Goal: Task Accomplishment & Management: Complete application form

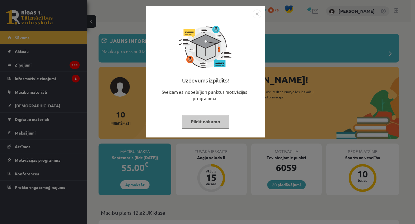
click at [196, 122] on button "Pildīt nākamo" at bounding box center [206, 121] width 48 height 13
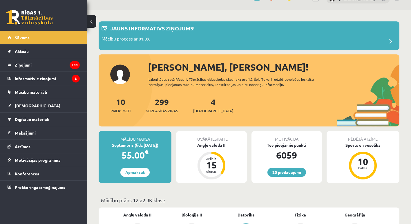
scroll to position [8, 0]
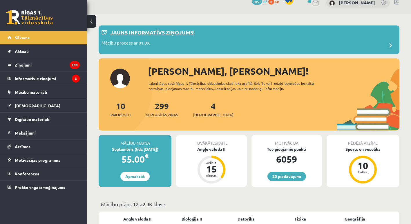
click at [370, 43] on div "Mācību process ar 01.09." at bounding box center [249, 46] width 295 height 12
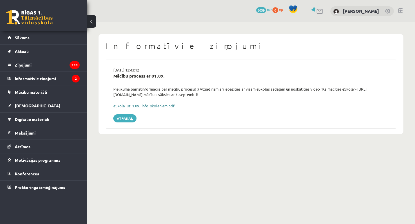
click at [163, 106] on link "eSkola_uz_1.09._info_skolēniem.pdf" at bounding box center [143, 106] width 61 height 5
click at [45, 76] on legend "Informatīvie ziņojumi 2" at bounding box center [47, 78] width 65 height 13
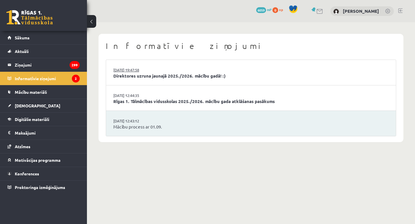
click at [145, 71] on link "29.08.2025 19:47:58" at bounding box center [135, 70] width 44 height 6
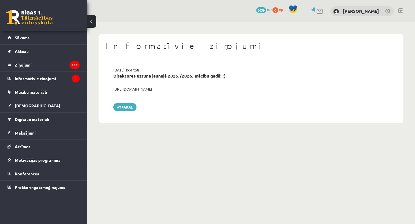
click at [144, 90] on div "https://youtube.com/shorts/lM8RsWyzCn4" at bounding box center [251, 89] width 284 height 6
click at [127, 86] on div "https://youtube.com/shorts/lM8RsWyzCn4" at bounding box center [251, 89] width 284 height 6
click at [24, 106] on span "[DEMOGRAPHIC_DATA]" at bounding box center [38, 105] width 46 height 5
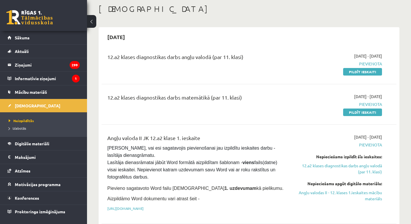
scroll to position [30, 0]
click at [355, 75] on link "Pildīt ieskaiti" at bounding box center [362, 72] width 39 height 8
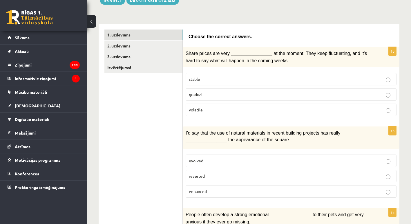
scroll to position [75, 0]
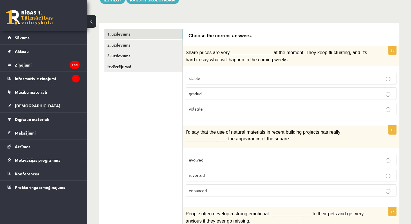
click at [235, 111] on p "volatile" at bounding box center [291, 109] width 204 height 6
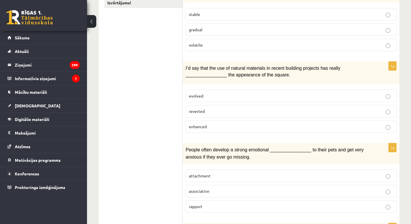
scroll to position [140, 0]
click at [224, 129] on p "enhanced" at bounding box center [291, 127] width 204 height 6
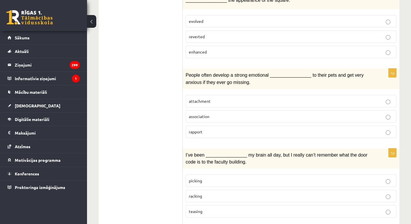
scroll to position [221, 0]
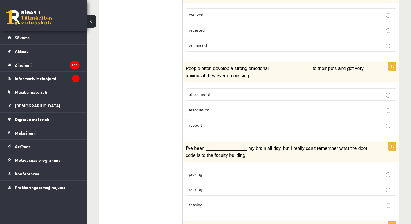
click at [227, 93] on p "attachment" at bounding box center [291, 95] width 204 height 6
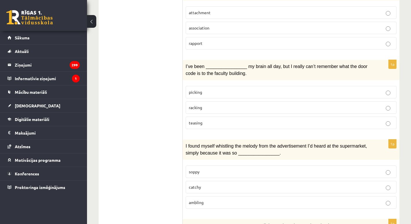
scroll to position [303, 0]
click at [228, 89] on p "picking" at bounding box center [291, 92] width 204 height 6
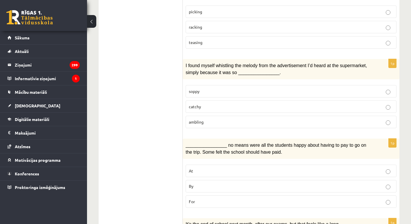
scroll to position [386, 0]
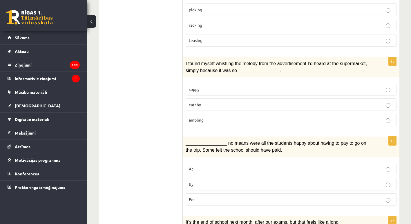
click at [245, 103] on p "catchy" at bounding box center [291, 105] width 204 height 6
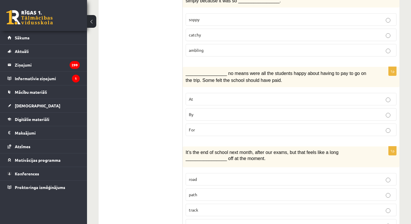
scroll to position [457, 0]
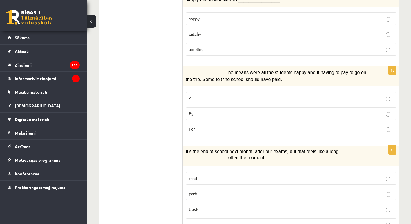
click at [244, 108] on label "By" at bounding box center [291, 114] width 211 height 12
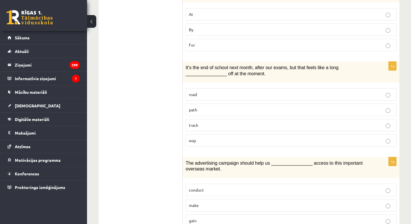
scroll to position [542, 0]
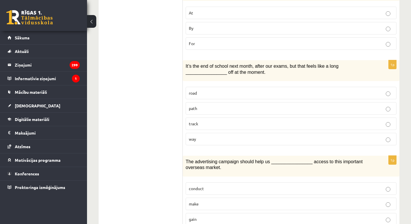
click at [248, 146] on div "1p It’s the end of school next month, after our exams, but that feels like a lo…" at bounding box center [291, 105] width 217 height 90
click at [246, 138] on p "way" at bounding box center [291, 139] width 204 height 6
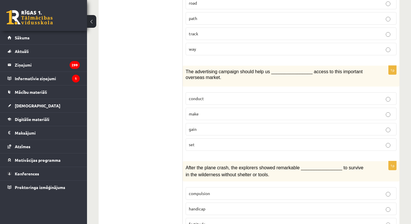
scroll to position [633, 0]
click at [247, 126] on p "gain" at bounding box center [291, 129] width 204 height 6
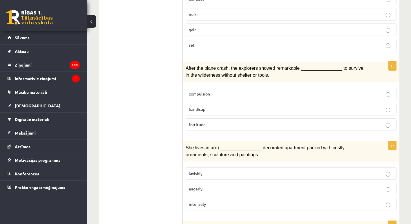
scroll to position [731, 0]
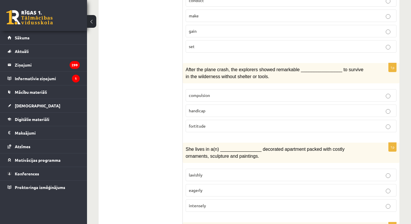
click at [244, 93] on p "compulsion" at bounding box center [291, 96] width 204 height 6
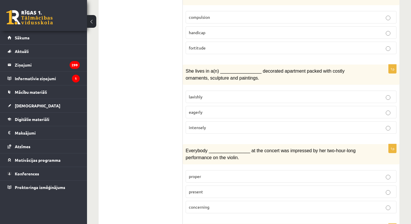
scroll to position [812, 0]
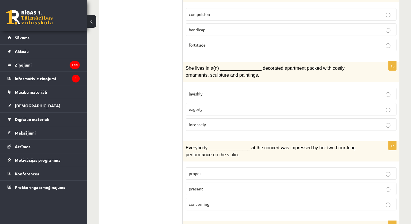
click at [231, 92] on p "lavishly" at bounding box center [291, 94] width 204 height 6
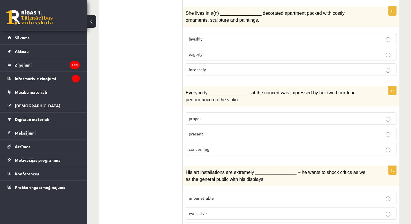
scroll to position [869, 0]
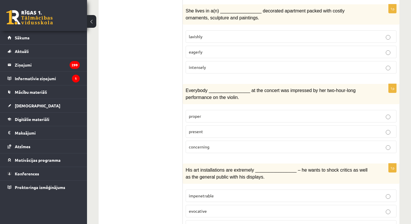
click at [235, 131] on label "present" at bounding box center [291, 132] width 211 height 12
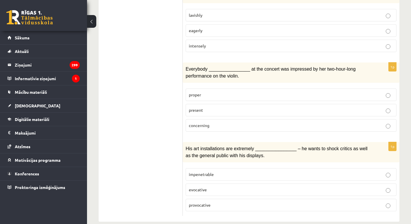
scroll to position [894, 0]
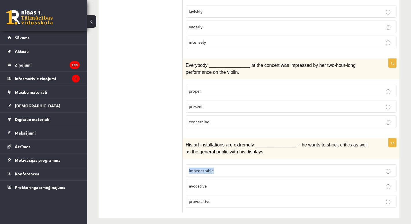
drag, startPoint x: 187, startPoint y: 165, endPoint x: 229, endPoint y: 163, distance: 42.1
click at [229, 165] on label "impenetrable" at bounding box center [291, 171] width 211 height 12
copy span "impenetrable"
drag, startPoint x: 188, startPoint y: 180, endPoint x: 215, endPoint y: 180, distance: 27.0
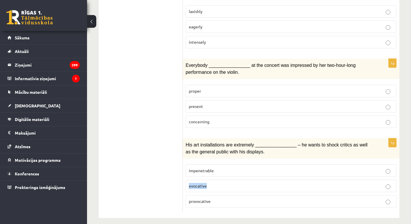
click at [215, 180] on label "evocative" at bounding box center [291, 186] width 211 height 12
copy span "evocative"
click at [199, 200] on label "provocative" at bounding box center [291, 201] width 211 height 12
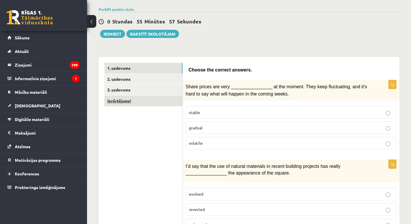
scroll to position [39, 0]
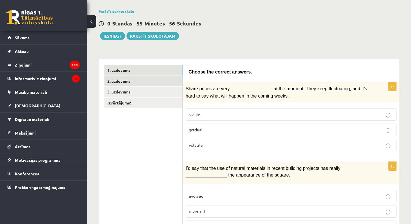
click at [134, 83] on link "2. uzdevums" at bounding box center [143, 81] width 78 height 11
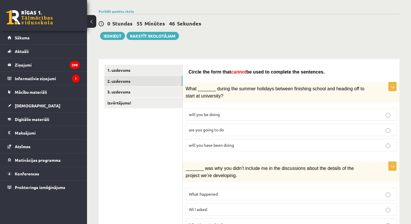
click at [225, 144] on span "will you have been doing" at bounding box center [211, 145] width 45 height 5
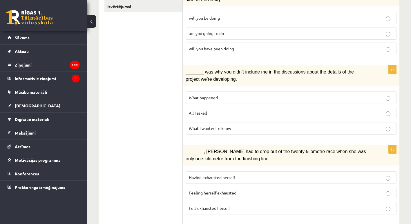
scroll to position [136, 0]
click at [230, 96] on p "What happened" at bounding box center [291, 98] width 204 height 6
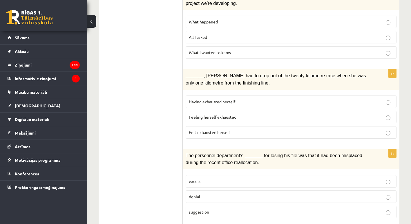
scroll to position [217, 0]
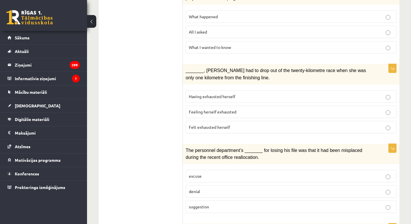
click at [243, 124] on p "Felt exhausted herself" at bounding box center [291, 127] width 204 height 6
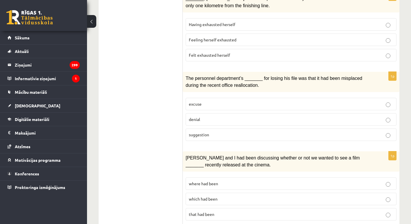
scroll to position [291, 0]
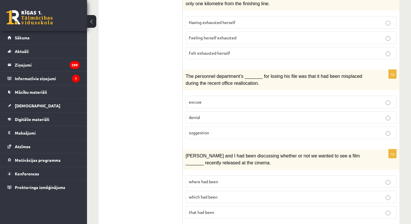
click at [231, 118] on p "denial" at bounding box center [291, 118] width 204 height 6
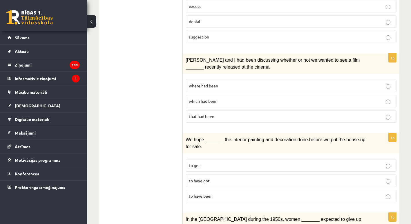
scroll to position [387, 0]
click at [225, 86] on label "where had been" at bounding box center [291, 85] width 211 height 12
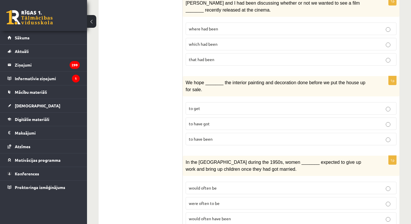
scroll to position [445, 0]
click at [221, 137] on p "to have been" at bounding box center [291, 139] width 204 height 6
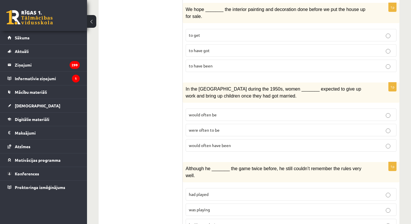
scroll to position [519, 0]
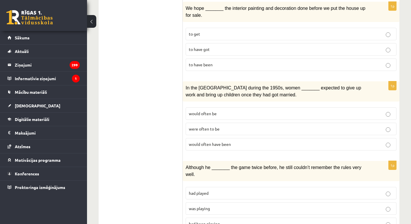
click at [231, 126] on p "were often to be" at bounding box center [291, 129] width 204 height 6
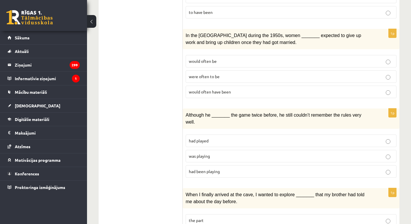
scroll to position [572, 0]
click at [230, 153] on p "was playing" at bounding box center [291, 156] width 204 height 6
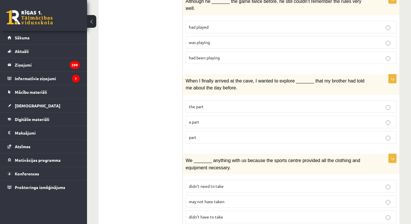
scroll to position [687, 0]
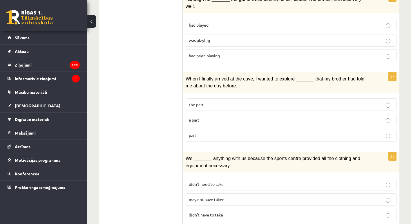
click at [227, 133] on p "part" at bounding box center [291, 136] width 204 height 6
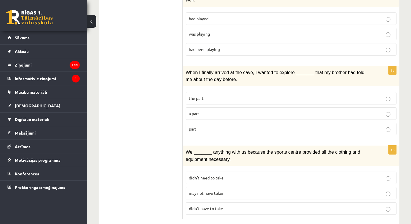
click at [215, 191] on span "may not have taken" at bounding box center [207, 193] width 36 height 5
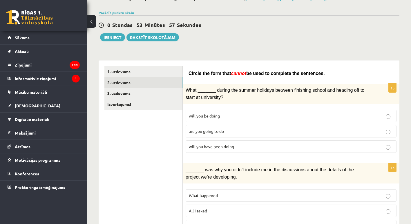
scroll to position [0, 0]
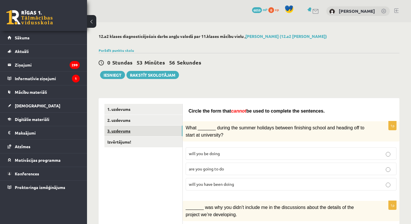
click at [149, 134] on link "3. uzdevums" at bounding box center [143, 131] width 78 height 11
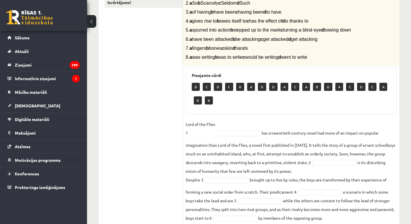
scroll to position [140, 0]
click at [308, 173] on fieldset "Lord of the Flies 1 has a twentieth-century novel had more of an impact on popu…" at bounding box center [291, 190] width 211 height 141
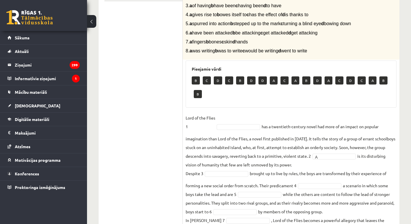
scroll to position [146, 0]
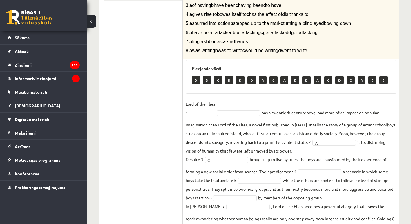
click at [195, 202] on fieldset "Lord of the Flies 1 has a twentieth-century novel had more of an impact on popu…" at bounding box center [291, 170] width 211 height 141
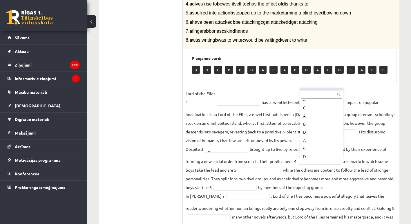
scroll to position [68, 0]
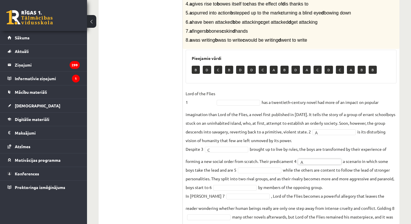
click at [312, 169] on fieldset "Lord of the Flies 1 has a twentieth-century novel had more of an impact on popu…" at bounding box center [291, 159] width 211 height 141
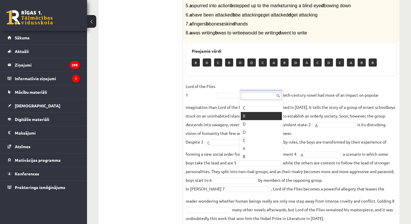
scroll to position [22, 0]
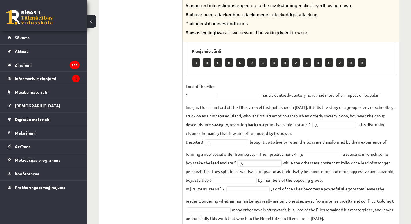
click at [288, 171] on fieldset "Lord of the Flies 1 has a twentieth-century novel had more of an impact on popu…" at bounding box center [291, 152] width 211 height 141
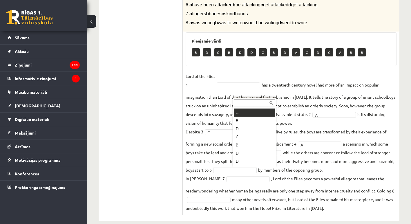
scroll to position [7, 0]
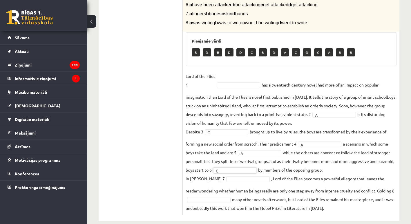
click at [277, 184] on fieldset "Lord of the Flies 1 has a twentieth-century novel had more of an impact on popu…" at bounding box center [291, 142] width 211 height 141
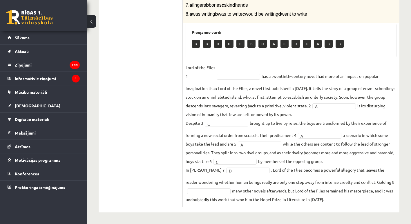
click at [275, 183] on fieldset "Lord of the Flies 1 has a twentieth-century novel had more of an impact on popu…" at bounding box center [291, 133] width 211 height 141
click at [254, 193] on fieldset "Lord of the Flies 1 has a twentieth-century novel had more of an impact on popu…" at bounding box center [291, 133] width 211 height 141
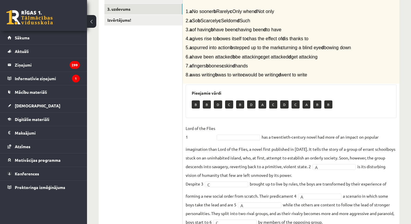
scroll to position [122, 0]
click at [260, 169] on fieldset "Lord of the Flies 1 B * has a twentieth-century novel had more of an impact on …" at bounding box center [291, 194] width 211 height 141
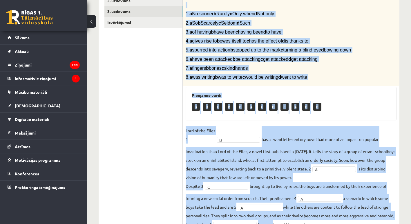
scroll to position [183, 0]
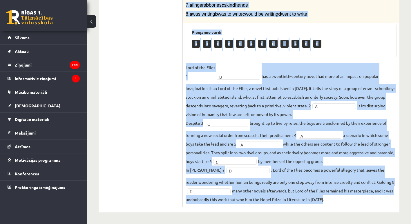
drag, startPoint x: 185, startPoint y: 66, endPoint x: 330, endPoint y: 199, distance: 196.9
click at [330, 199] on div "8p Complete the text with the correct words (a–d). 1. a No sooner b Rarely c On…" at bounding box center [291, 67] width 217 height 280
copy div "Complete the text with the correct words (a–d). 1. a No sooner b Rarely c Only …"
click at [222, 208] on div "8p Complete the text with the correct words (a–d). 1. a No sooner b Rarely c On…" at bounding box center [291, 64] width 217 height 298
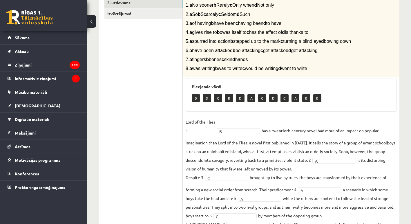
scroll to position [128, 0]
click at [255, 159] on fieldset "Lord of the Flies 1 D * has a twentieth-century novel had more of an impact on …" at bounding box center [291, 188] width 211 height 141
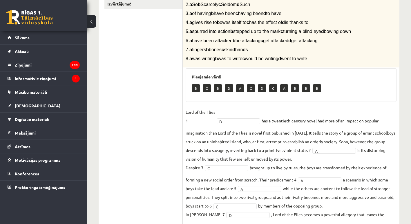
scroll to position [139, 0]
click at [323, 169] on fieldset "Lord of the Flies 1 D * has a twentieth-century novel had more of an impact on …" at bounding box center [291, 178] width 211 height 141
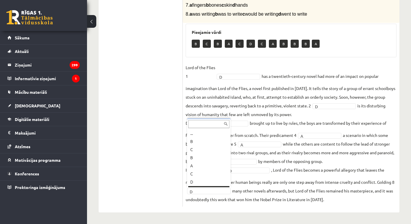
scroll to position [7, 0]
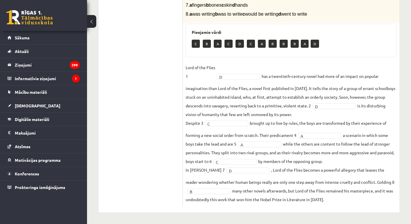
click at [254, 195] on fieldset "Lord of the Flies 1 D * has a twentieth-century novel had more of an impact on …" at bounding box center [291, 133] width 211 height 141
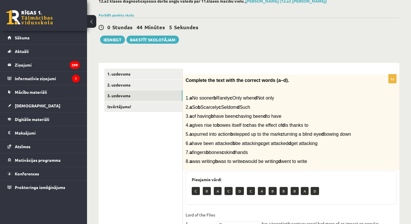
scroll to position [34, 0]
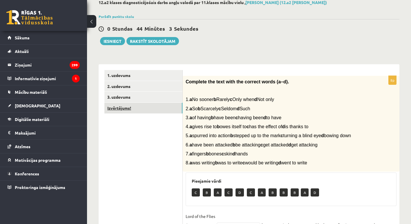
click at [120, 109] on link "Izvērtējums!" at bounding box center [143, 108] width 78 height 11
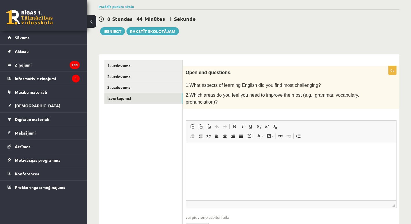
scroll to position [44, 0]
click at [214, 153] on p "Rich Text Editor, wiswyg-editor-user-answer-47364001454720" at bounding box center [291, 151] width 199 height 6
click at [106, 30] on button "Iesniegt" at bounding box center [112, 31] width 25 height 8
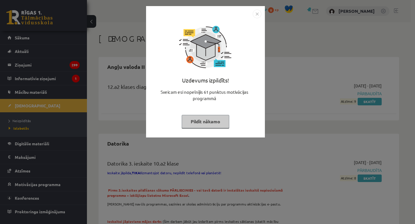
click at [195, 120] on button "Pildīt nākamo" at bounding box center [206, 121] width 48 height 13
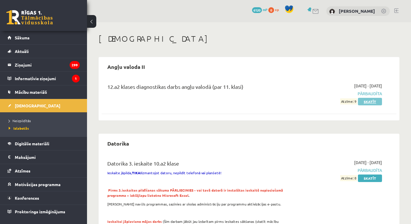
click at [369, 100] on link "Skatīt" at bounding box center [370, 102] width 24 height 8
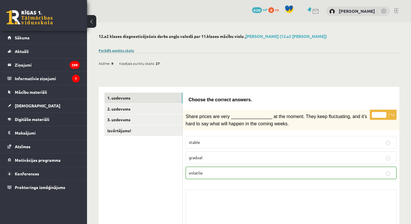
click at [127, 50] on link "Parādīt punktu skalu" at bounding box center [116, 50] width 35 height 5
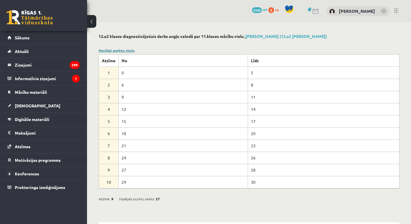
click at [127, 49] on link "Noslēpt punktu skalu" at bounding box center [117, 50] width 36 height 5
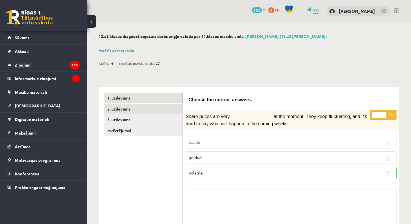
click at [145, 106] on link "2. uzdevums" at bounding box center [143, 109] width 78 height 11
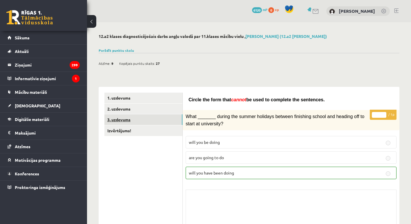
click at [150, 121] on link "3. uzdevums" at bounding box center [143, 120] width 78 height 11
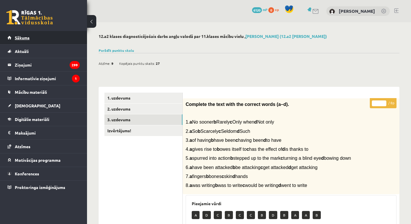
click at [66, 38] on link "Sākums" at bounding box center [44, 37] width 72 height 13
